Goal: Find specific page/section: Find specific page/section

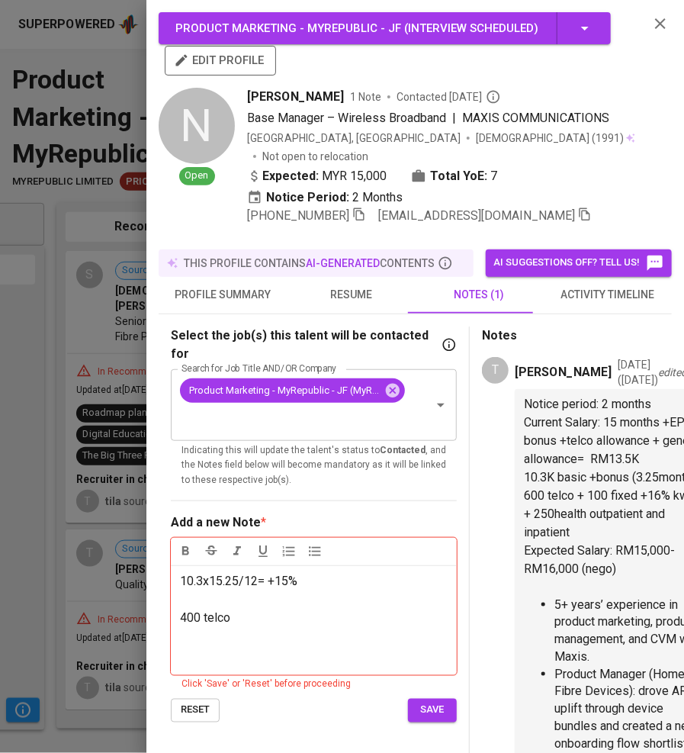
scroll to position [62, 0]
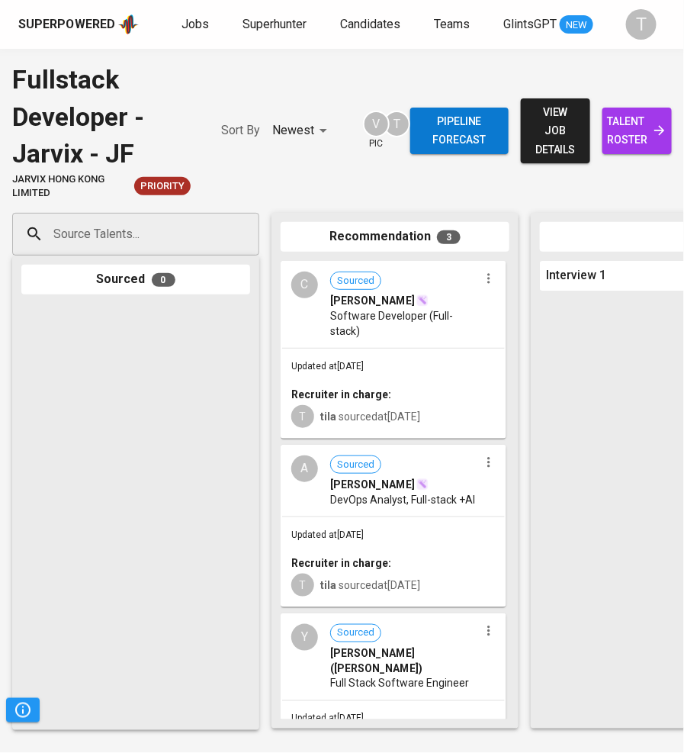
click at [201, 21] on span "Jobs" at bounding box center [195, 24] width 27 height 14
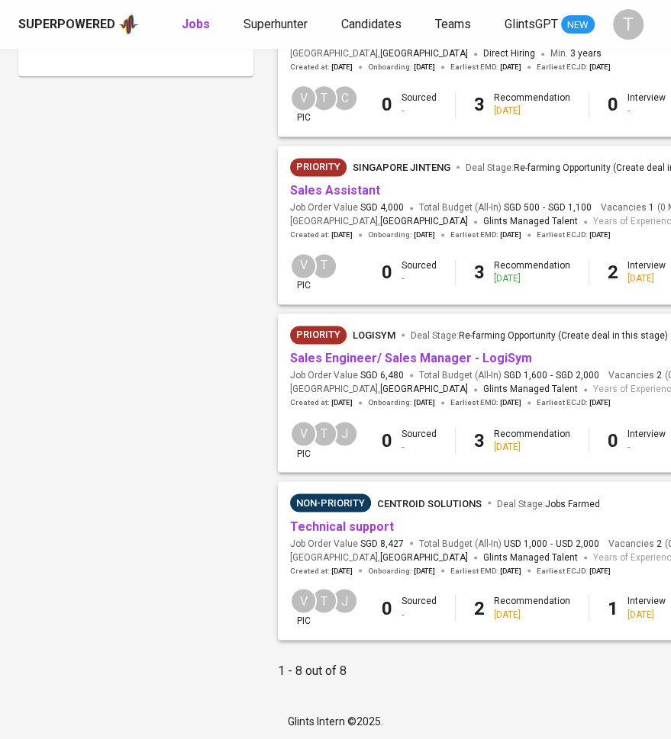
scroll to position [936, 0]
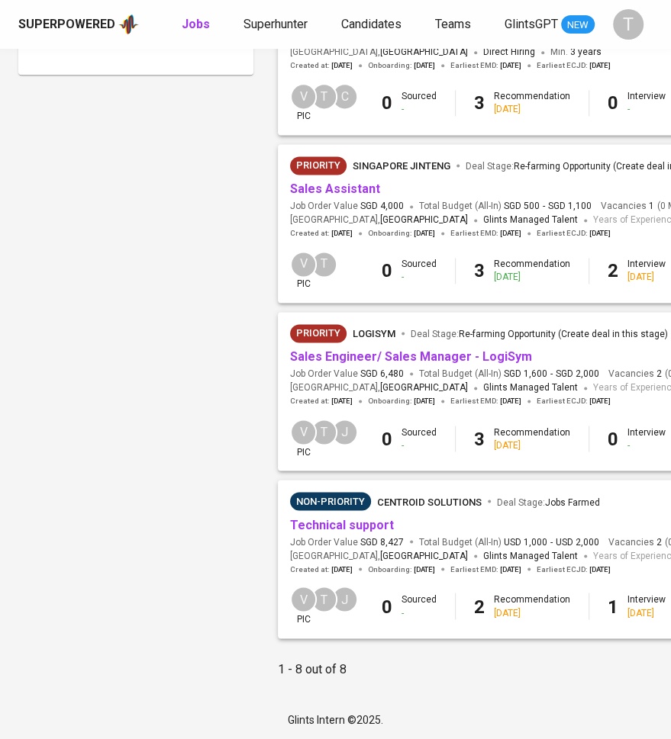
click at [464, 349] on link "Sales Engineer/ Sales Manager - LogiSym" at bounding box center [411, 356] width 242 height 14
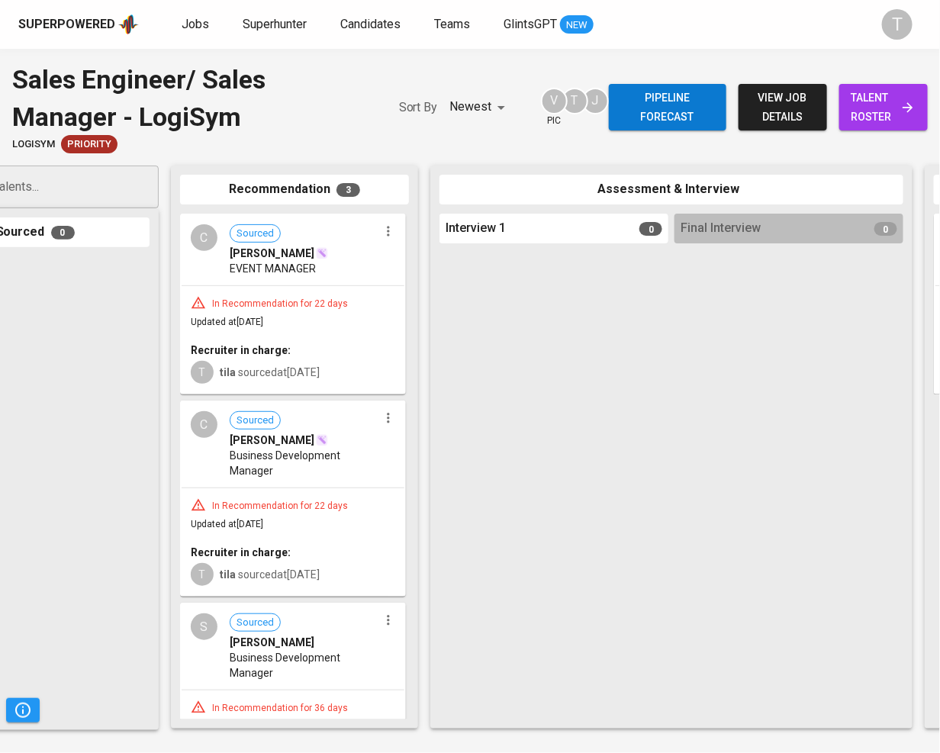
scroll to position [0, 417]
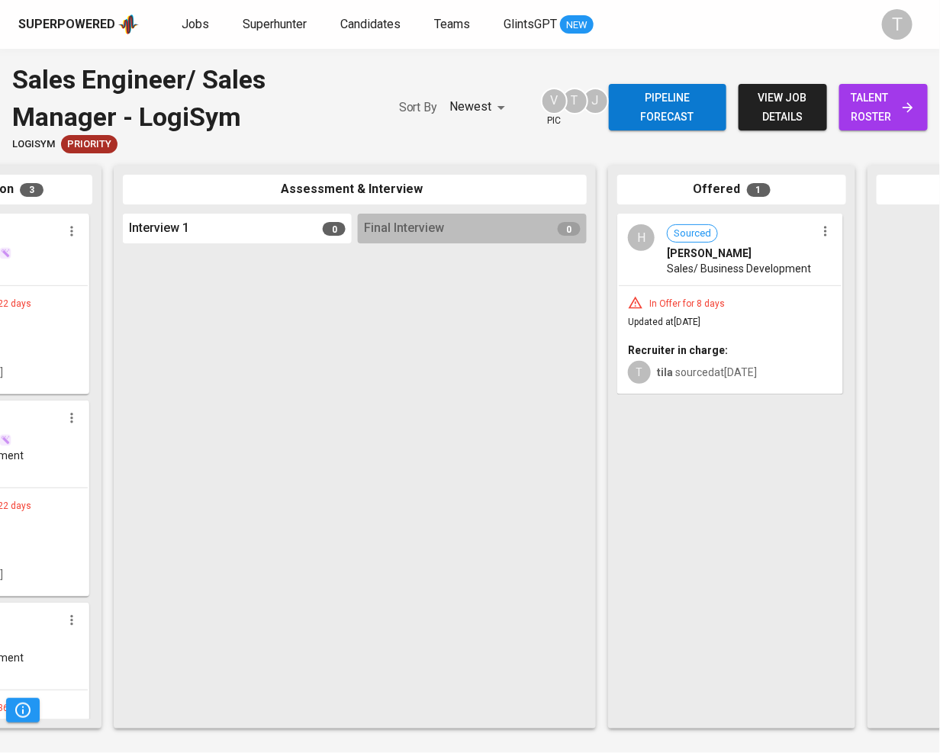
click at [684, 298] on div "In Offer for 8 days" at bounding box center [730, 302] width 205 height 15
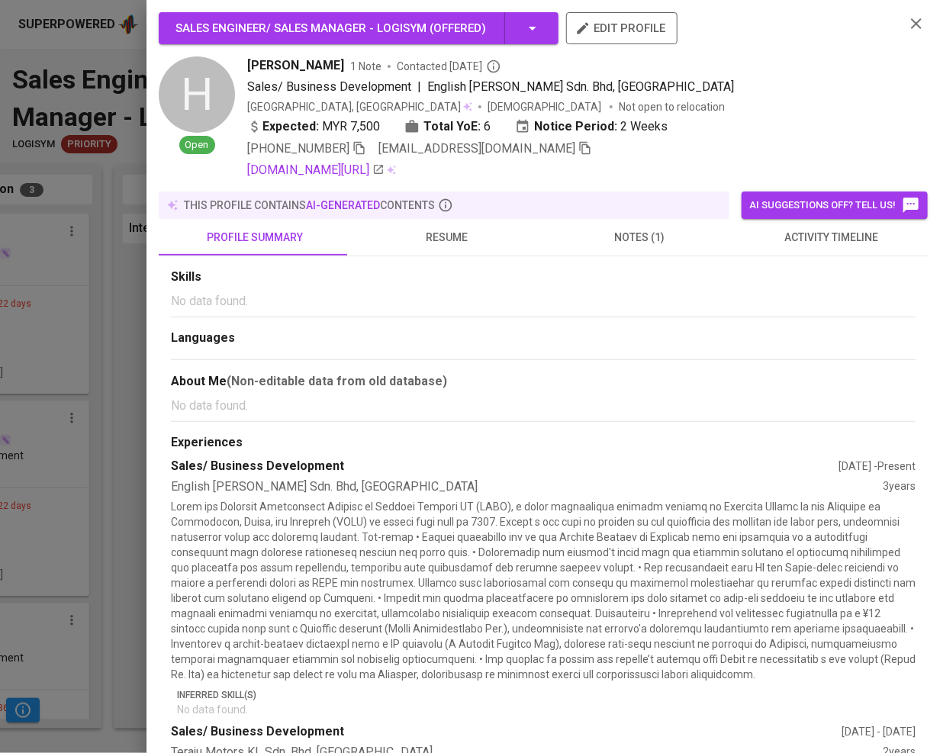
click at [633, 242] on span "notes (1)" at bounding box center [639, 237] width 174 height 19
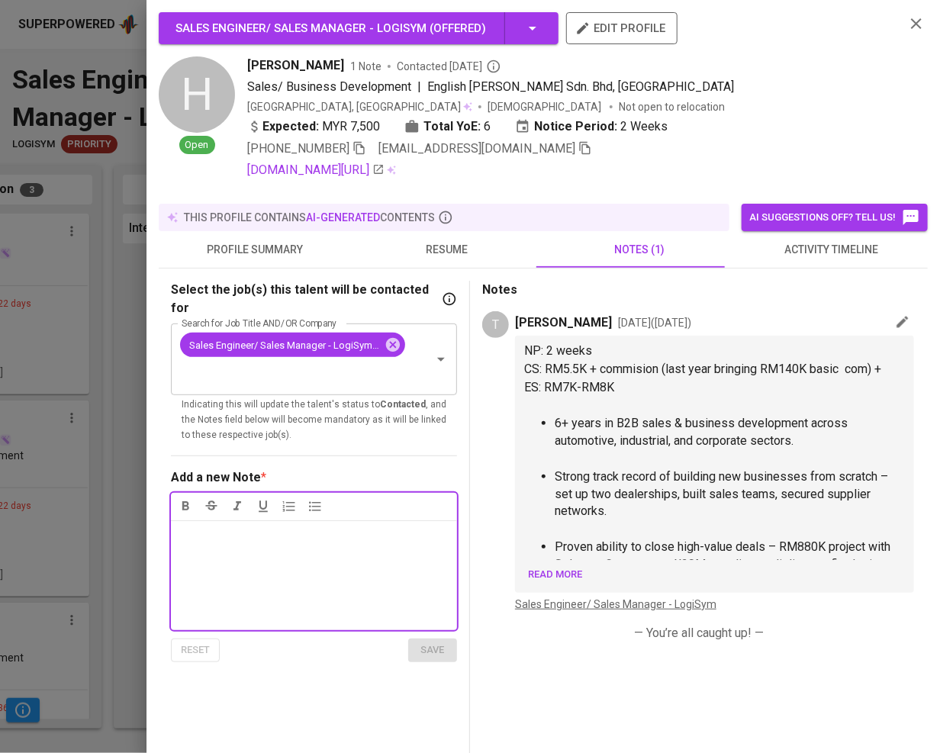
click at [53, 346] on div at bounding box center [470, 376] width 940 height 753
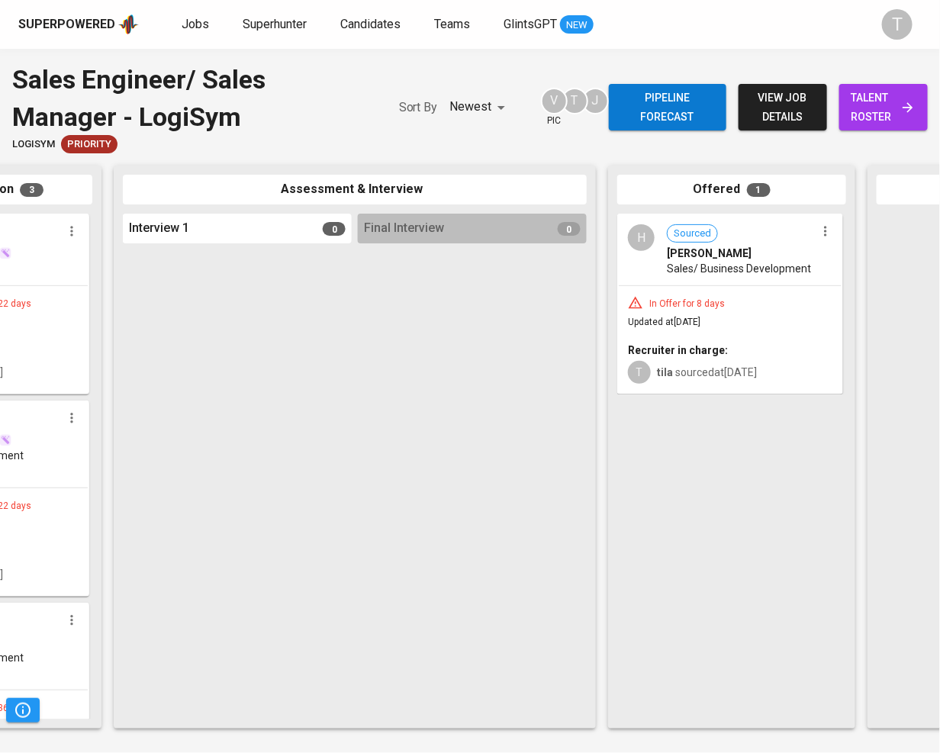
click at [684, 93] on span "talent roster" at bounding box center [884, 107] width 64 height 37
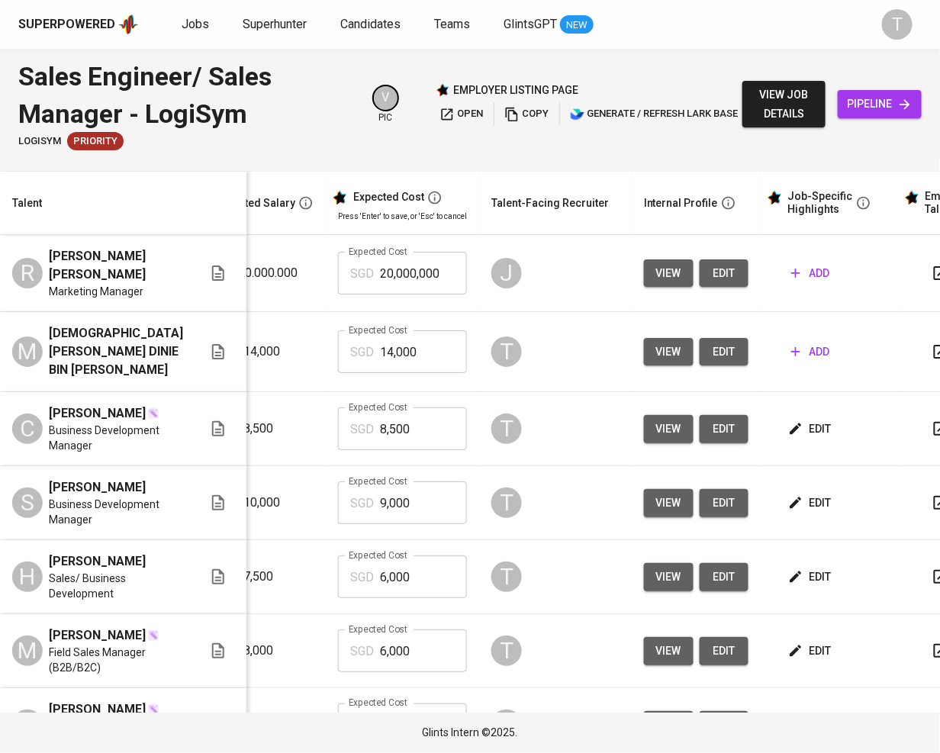
click at [684, 568] on span "edit" at bounding box center [811, 577] width 40 height 19
